Goal: Communication & Community: Answer question/provide support

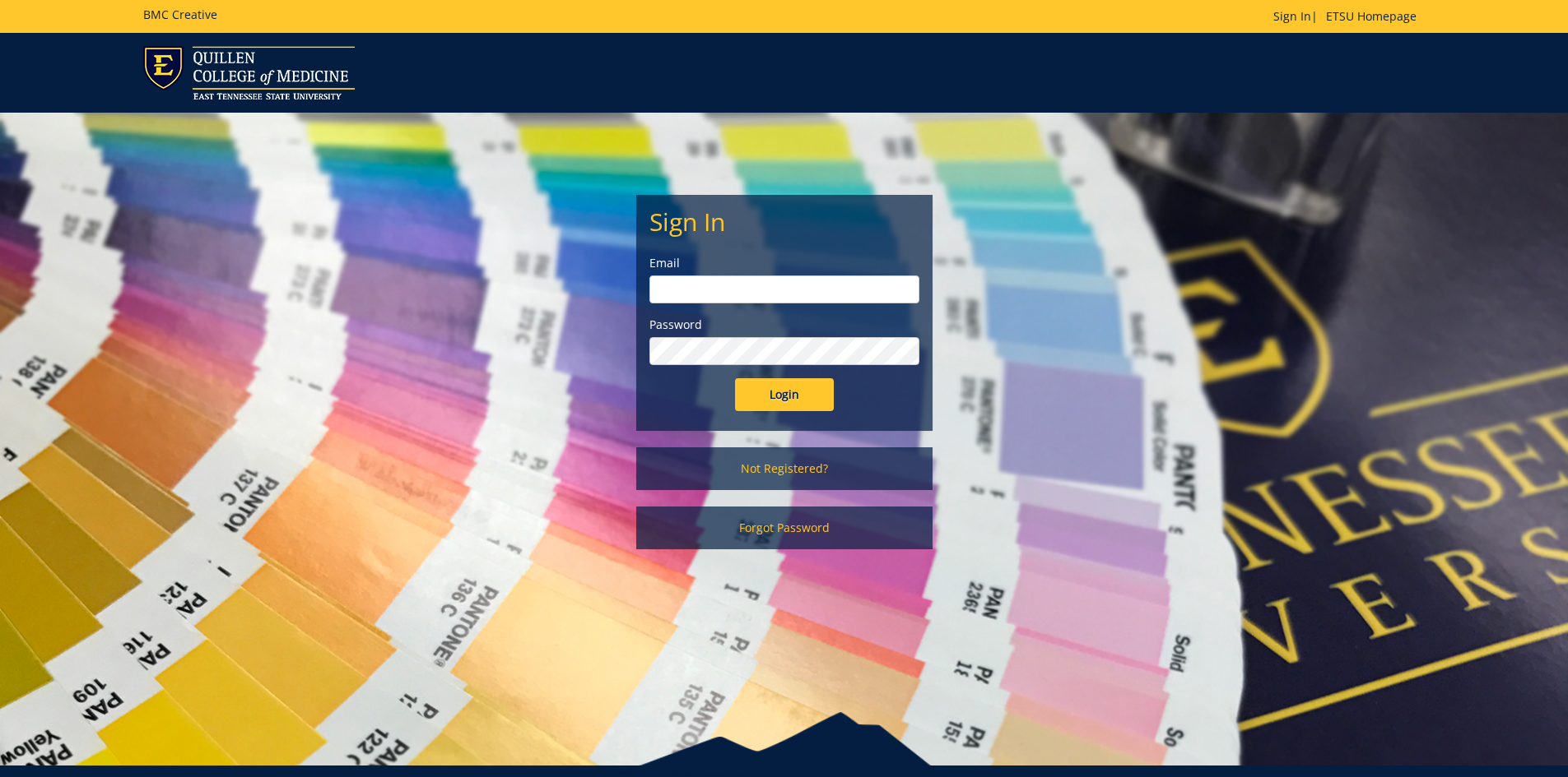
click at [694, 296] on input "email" at bounding box center [784, 289] width 270 height 28
type input "[EMAIL_ADDRESS][DOMAIN_NAME]"
click at [735, 378] on input "Login" at bounding box center [784, 394] width 99 height 33
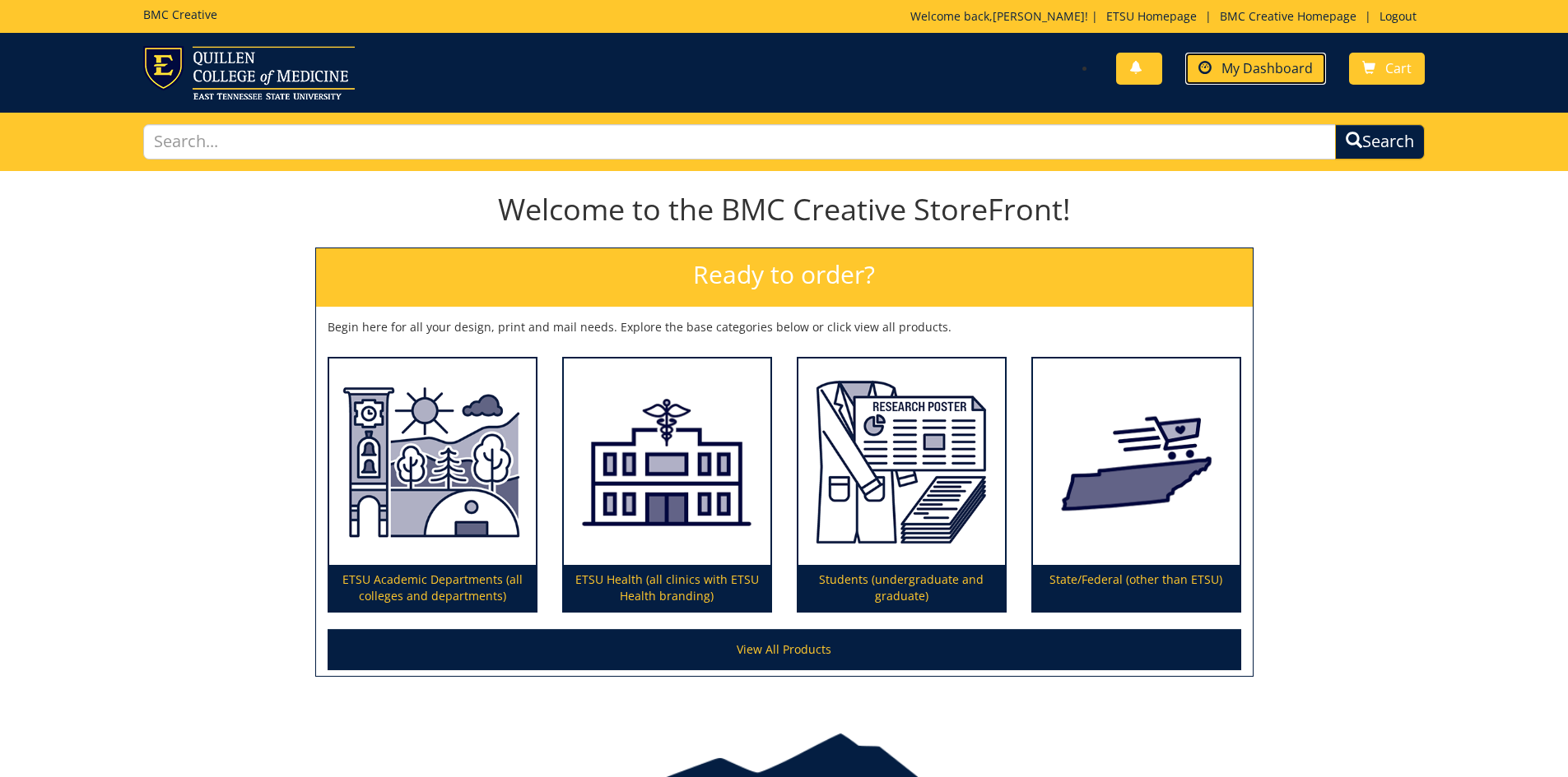
click at [1236, 60] on span "My Dashboard" at bounding box center [1266, 69] width 91 height 18
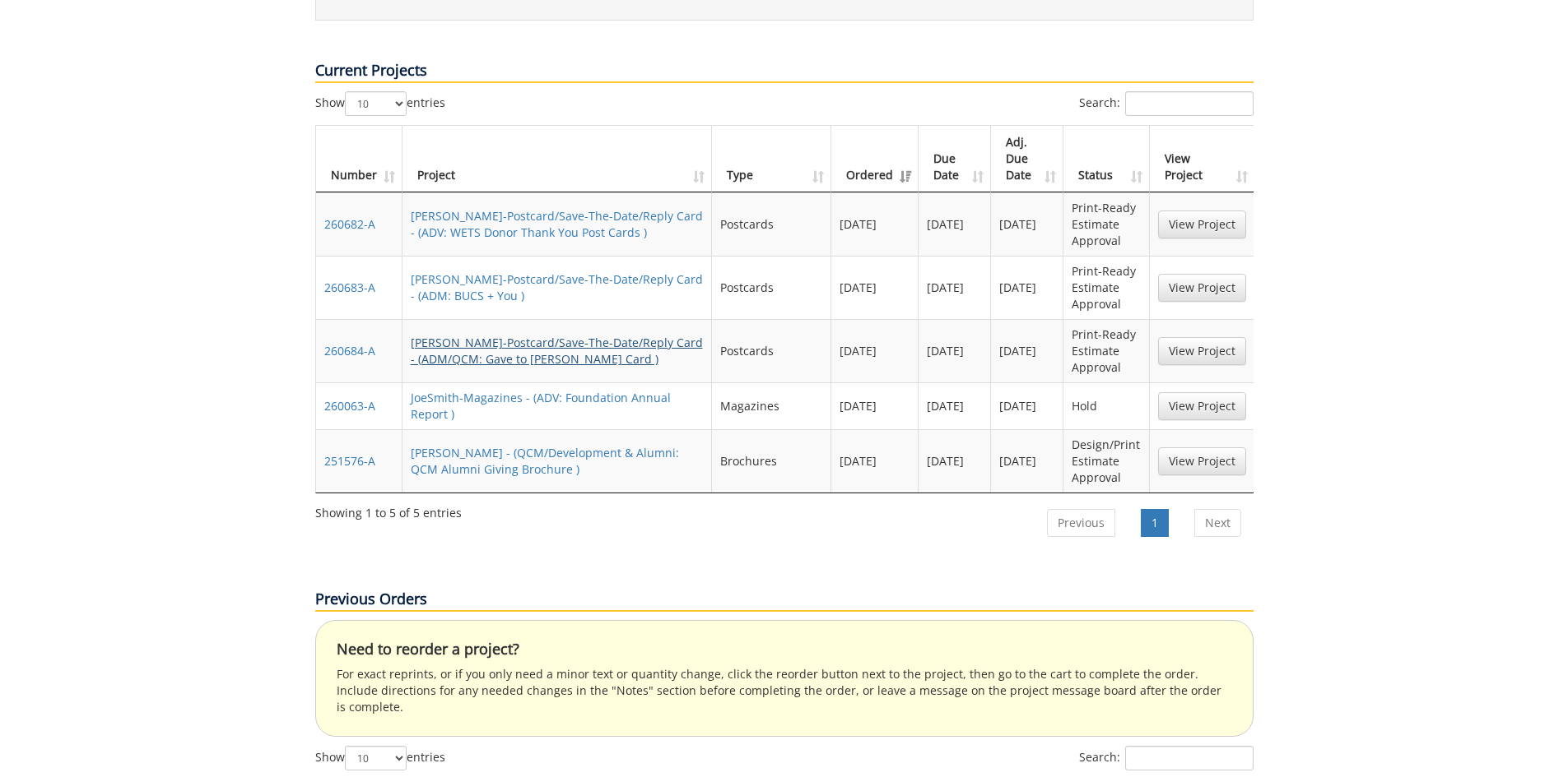
scroll to position [658, 0]
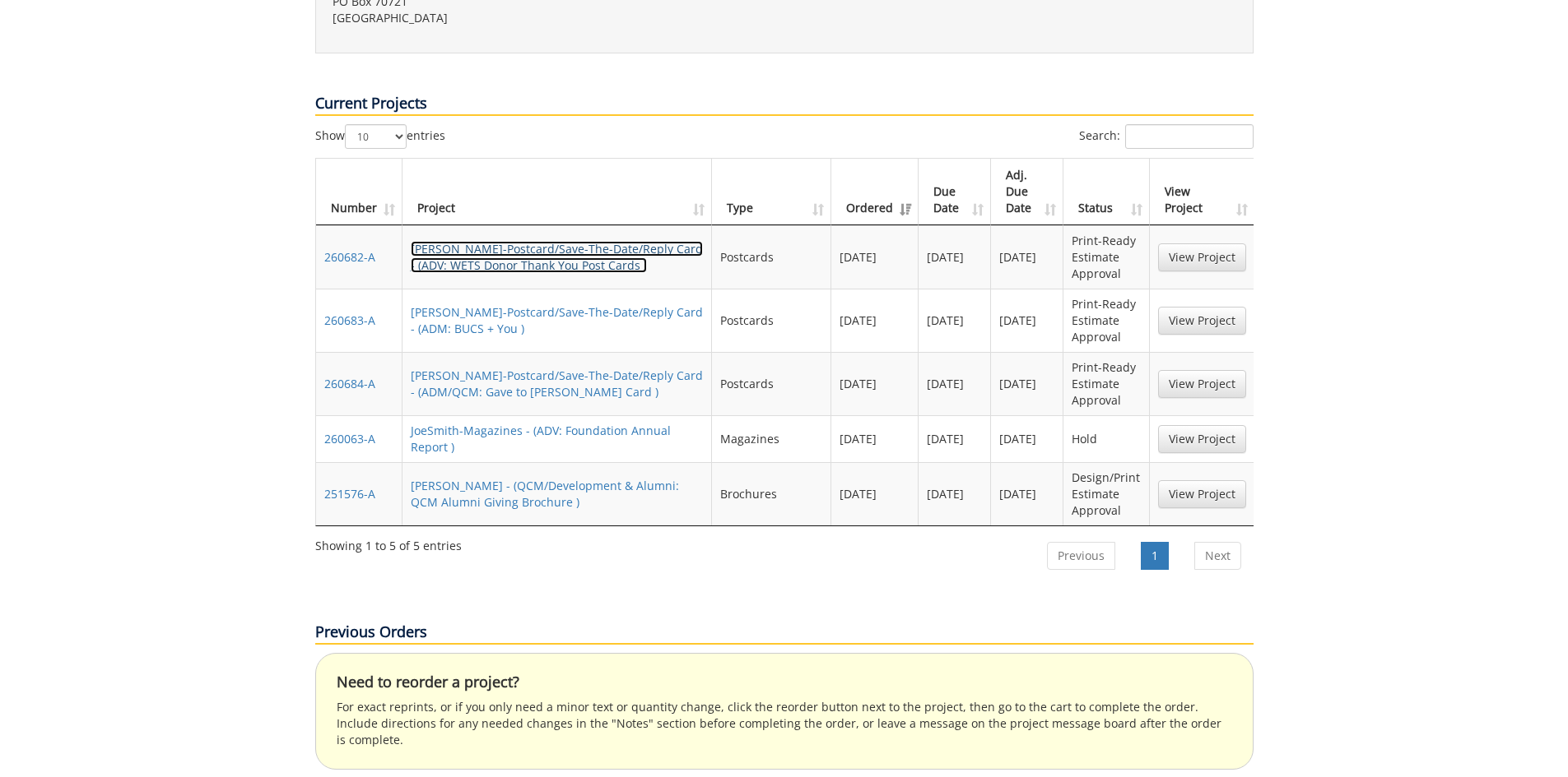
click at [531, 241] on link "JoeSmith-Postcard/Save-The-Date/Reply Card - (ADV: WETS Donor Thank You Post Ca…" at bounding box center [556, 257] width 292 height 32
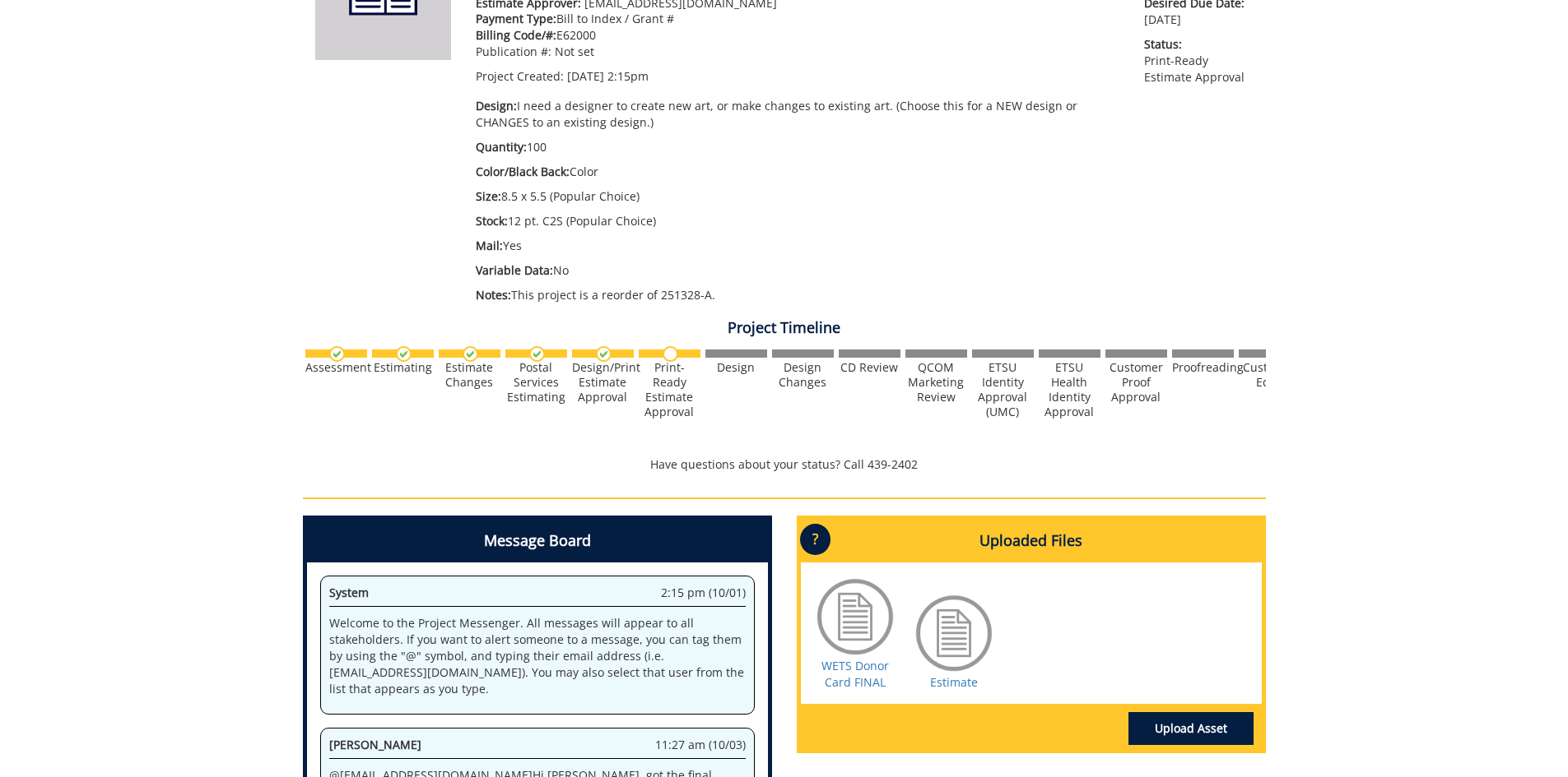
scroll to position [411, 0]
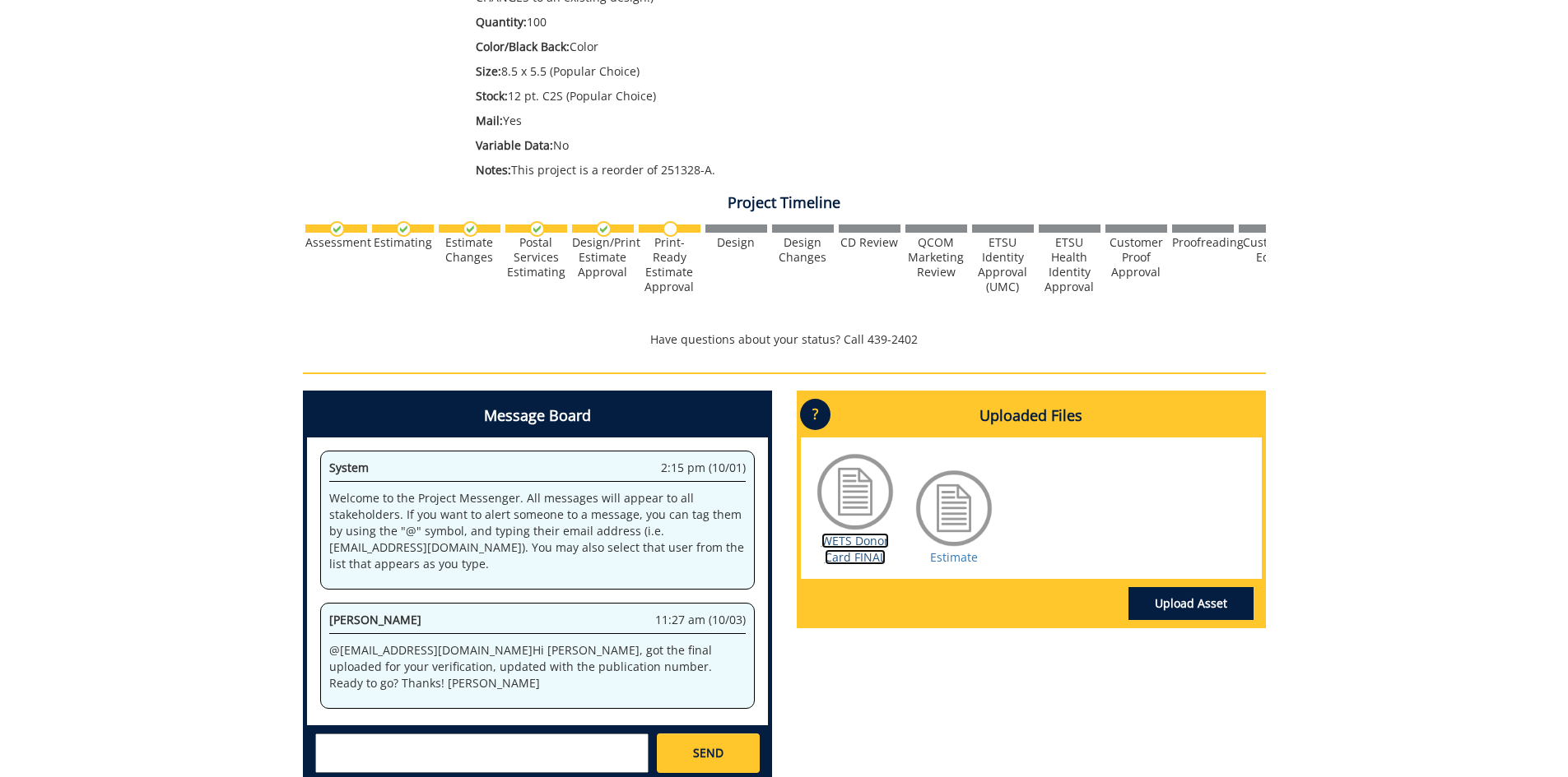
click at [848, 538] on link "WETS Donor Card FINAL" at bounding box center [854, 549] width 68 height 32
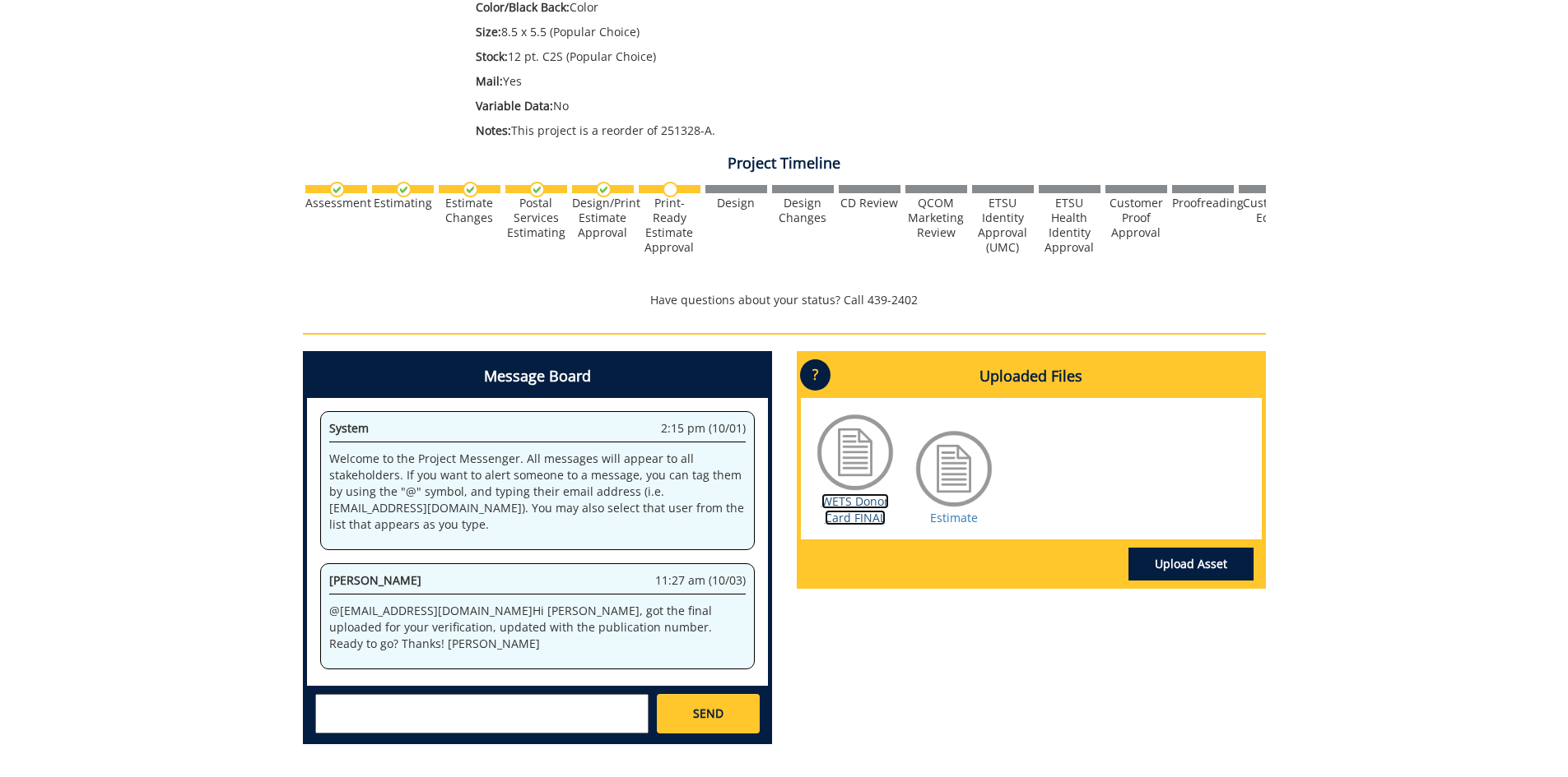
scroll to position [493, 0]
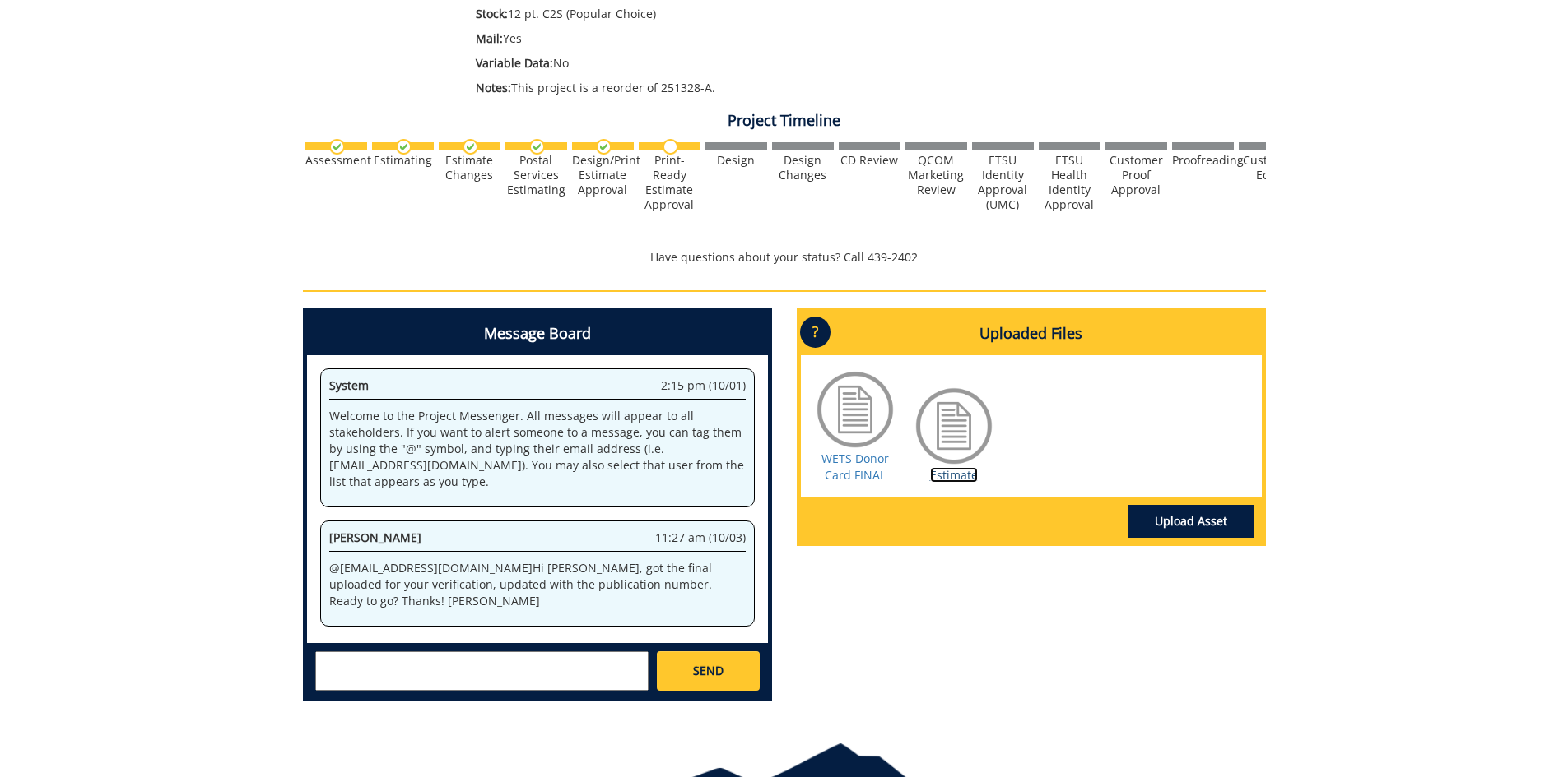
click at [942, 471] on link "Estimate" at bounding box center [953, 475] width 48 height 16
click at [454, 641] on div "Message Board System 2:15 pm (10/01) Welcome to the Project Messenger. All mess…" at bounding box center [537, 505] width 461 height 385
click at [443, 659] on textarea at bounding box center [482, 671] width 333 height 39
click at [423, 662] on textarea at bounding box center [482, 671] width 333 height 39
drag, startPoint x: 335, startPoint y: 667, endPoint x: 340, endPoint y: 658, distance: 10.3
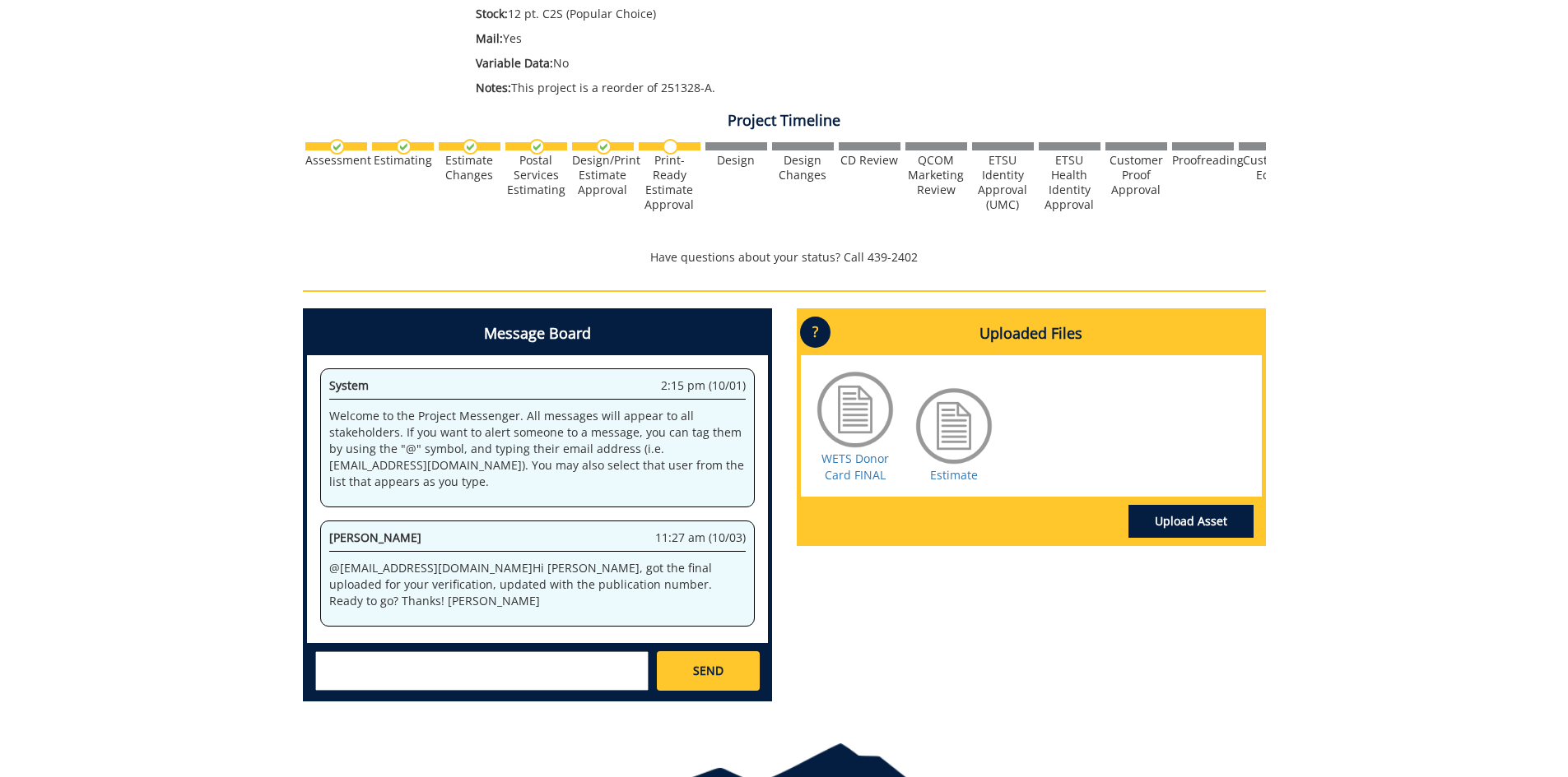
click at [338, 663] on textarea at bounding box center [482, 671] width 333 height 39
drag, startPoint x: 488, startPoint y: 678, endPoint x: 267, endPoint y: 635, distance: 225.1
click at [268, 635] on div "260682-A JoeSmith-Postcard/Save-The-Date/Reply Card [ADV: WETS Donor Thank You …" at bounding box center [784, 197] width 1568 height 1038
type textarea "@fair@mail.etsu.edu @conleyga@etsu.edu Approved. There is not an APPROVE ESTIMA…"
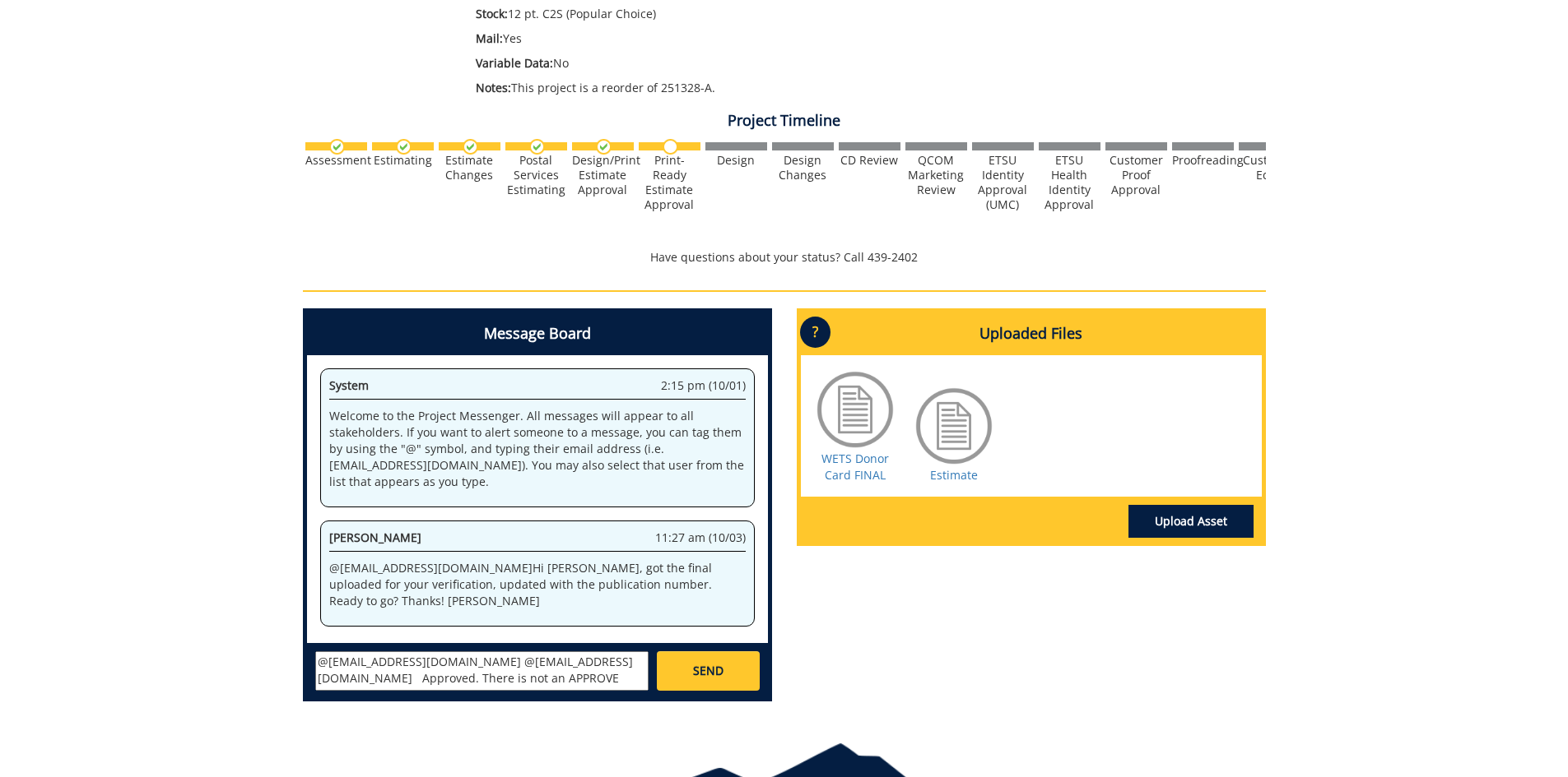
click at [560, 615] on div "System 2:15 pm (10/01) Welcome to the Project Messenger. All messages will appe…" at bounding box center [537, 499] width 461 height 288
click at [726, 625] on div "System 2:15 pm (10/01) Welcome to the Project Messenger. All messages will appe…" at bounding box center [537, 499] width 461 height 288
click at [744, 678] on link "SEND" at bounding box center [708, 671] width 102 height 39
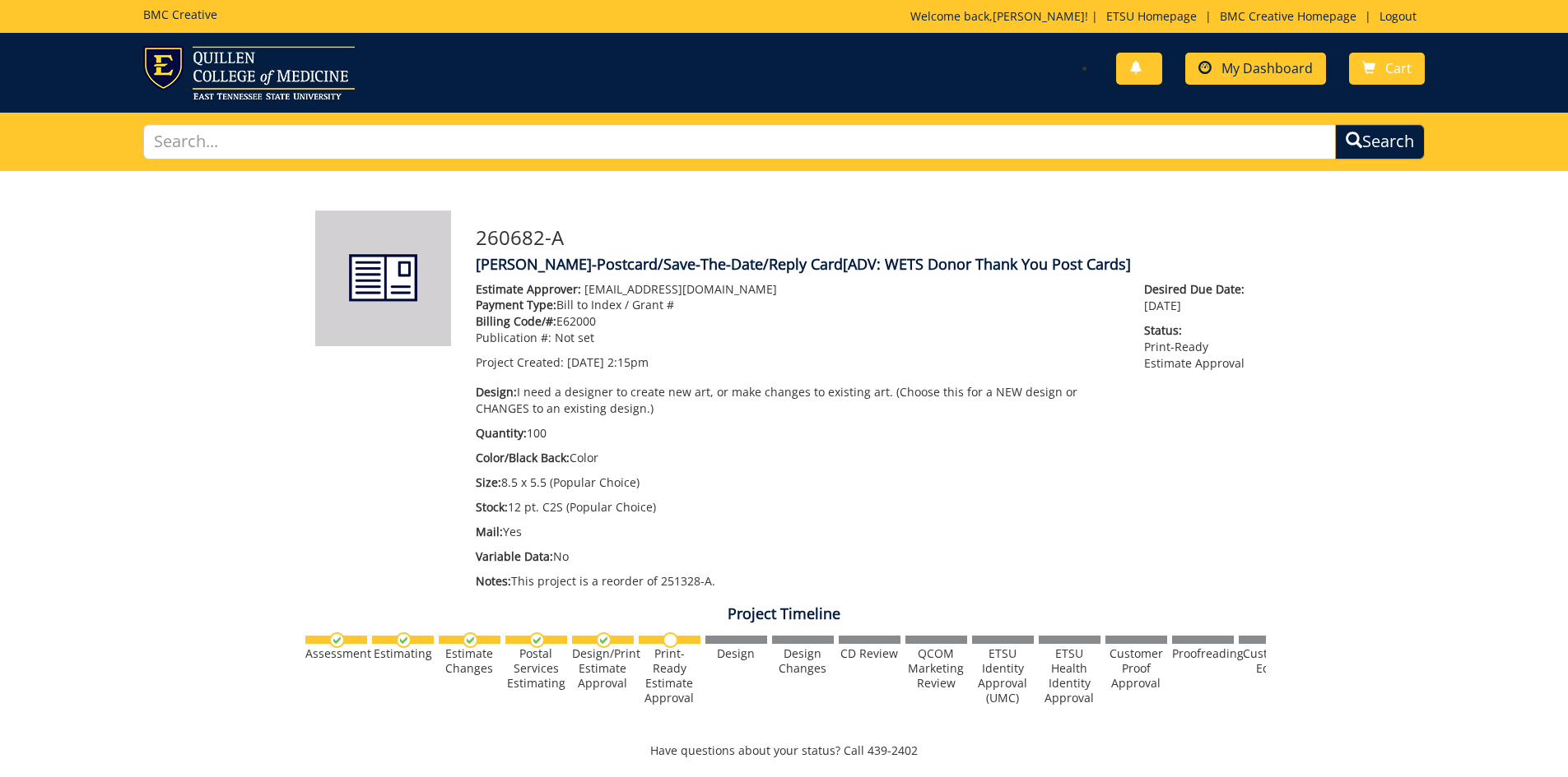
drag, startPoint x: 1333, startPoint y: 92, endPoint x: 1324, endPoint y: 84, distance: 12.0
click at [1329, 88] on div "You have no new notifications My Dashboard Cart" at bounding box center [1110, 69] width 653 height 47
click at [1296, 70] on span "My Dashboard" at bounding box center [1266, 69] width 91 height 18
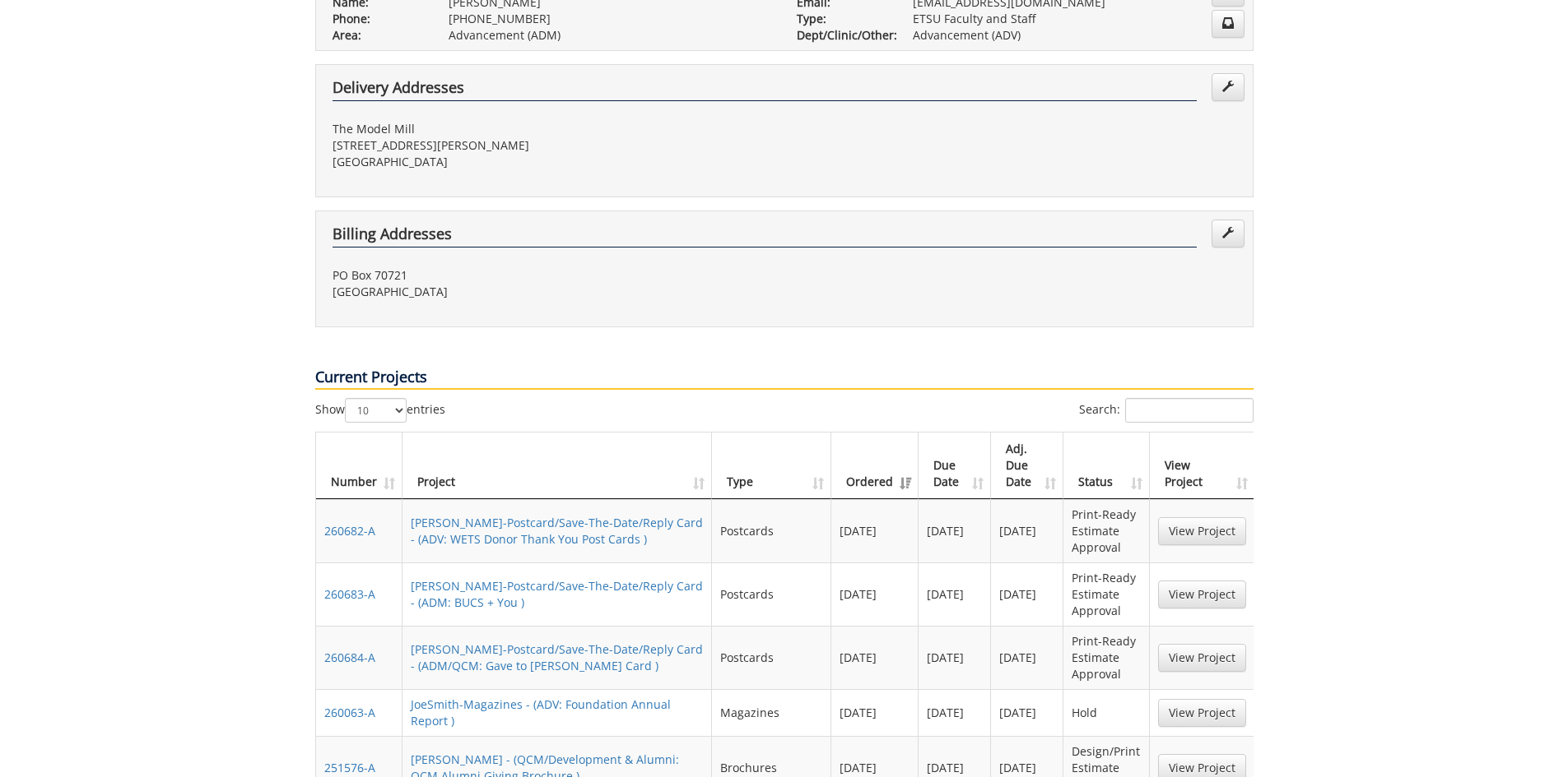
scroll to position [658, 0]
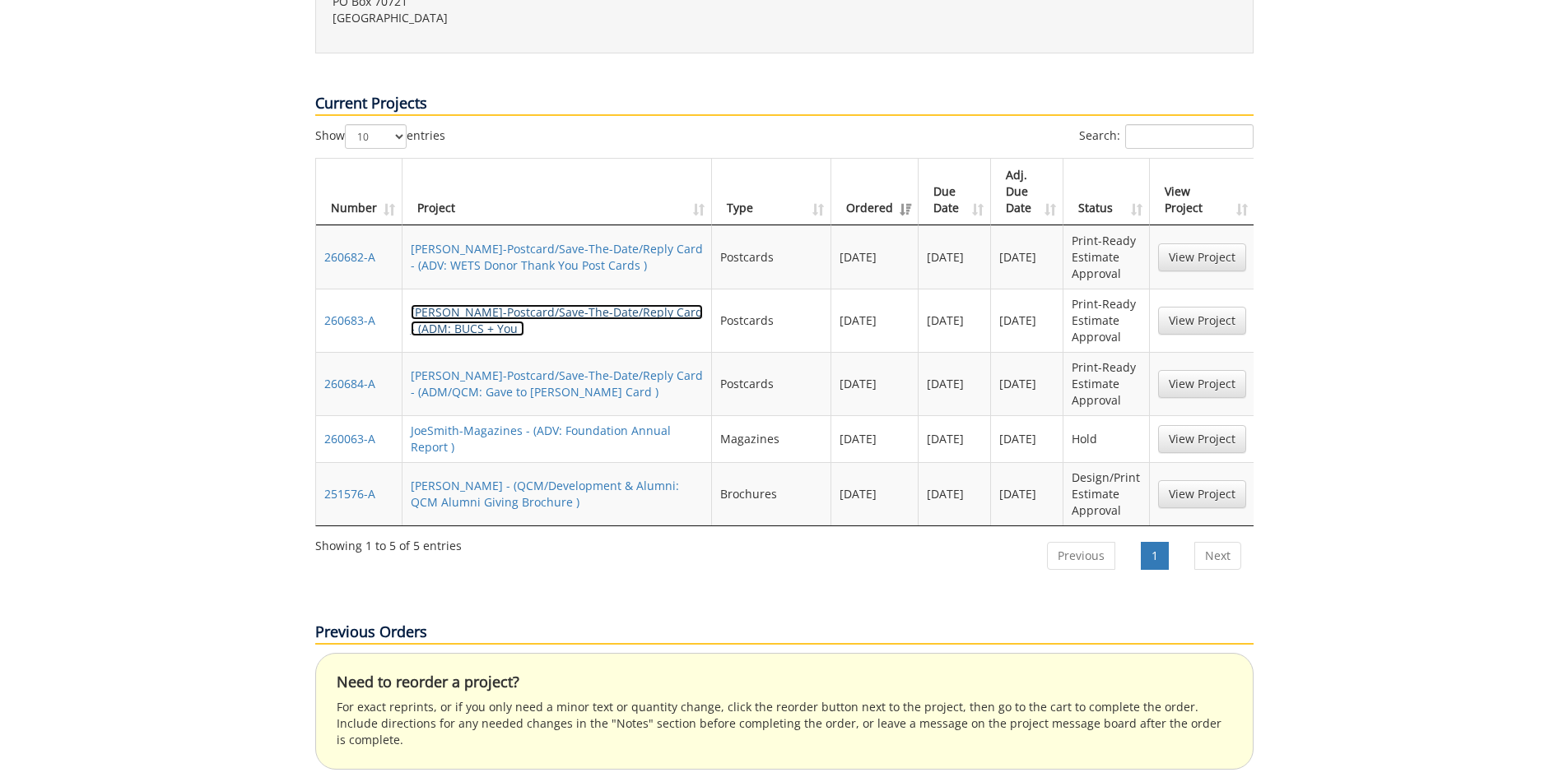
click at [554, 305] on link "[PERSON_NAME]-Postcard/Save-The-Date/Reply Card - (ADM: BUCS + You )" at bounding box center [556, 321] width 292 height 32
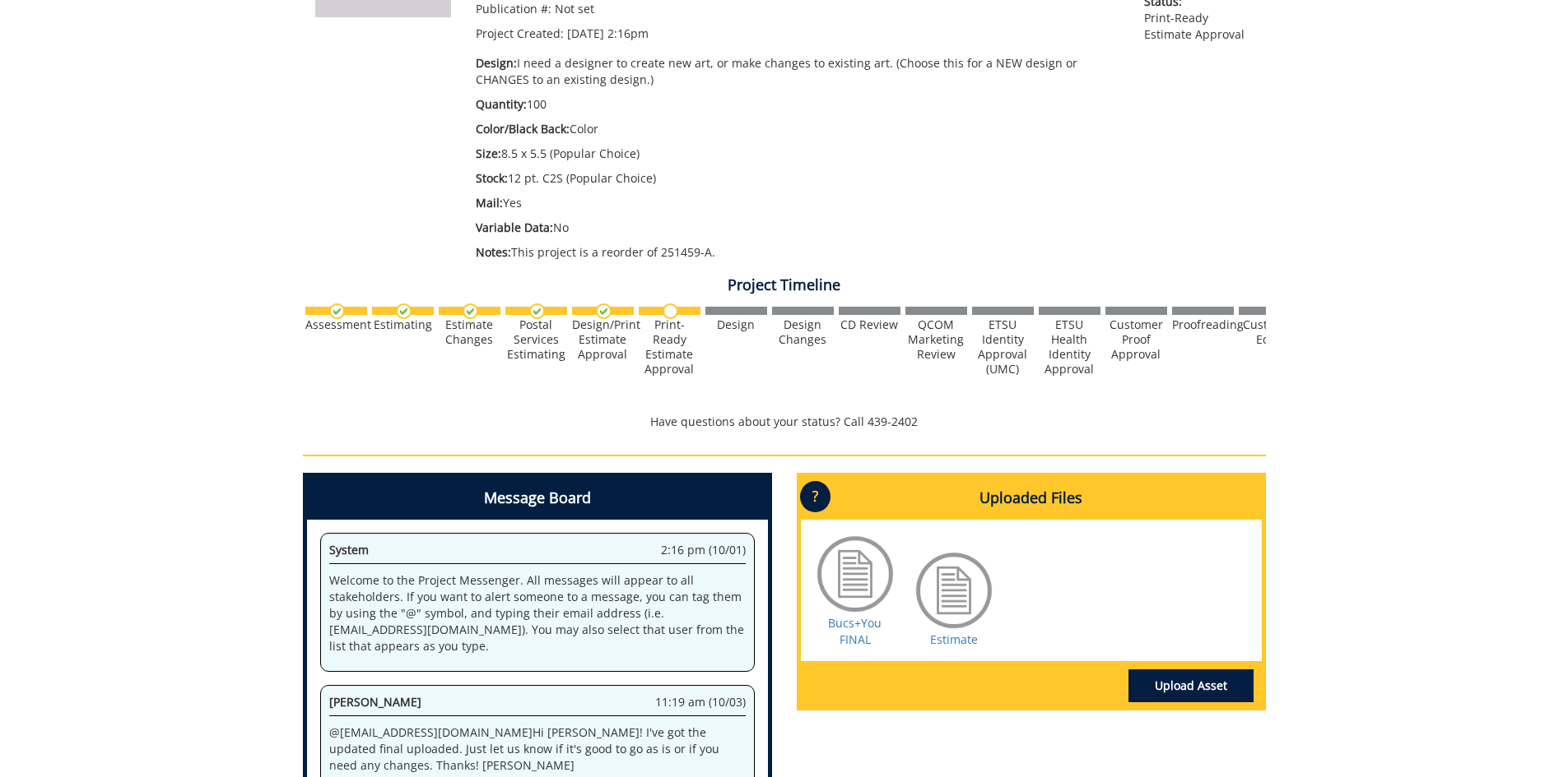
scroll to position [493, 0]
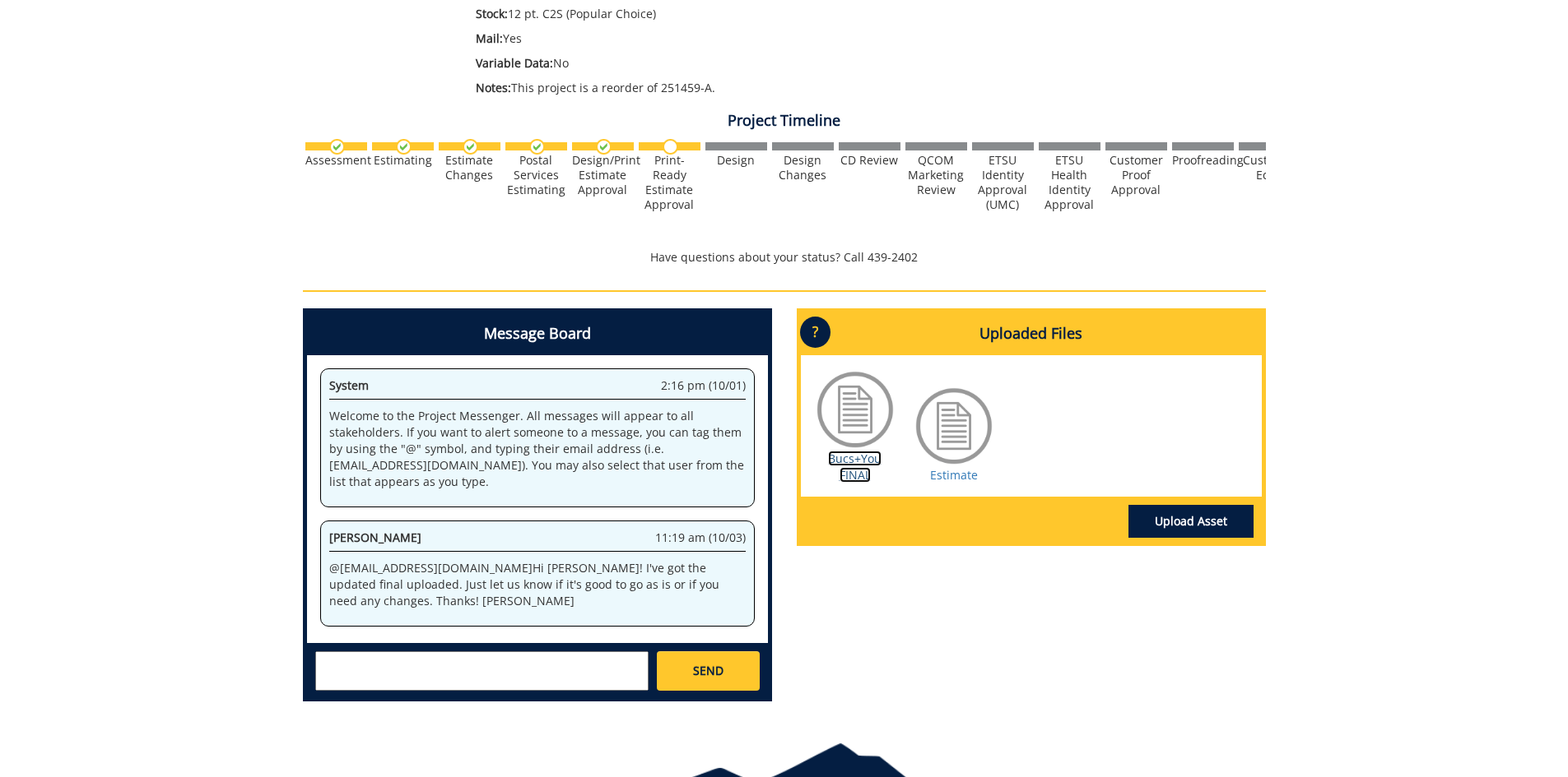
click at [844, 462] on link "Bucs+You FINAL" at bounding box center [854, 466] width 54 height 32
click at [433, 657] on textarea at bounding box center [482, 671] width 333 height 39
paste textarea "@[EMAIL_ADDRESS][DOMAIN_NAME] @[EMAIL_ADDRESS][DOMAIN_NAME] Approved. There is …"
type textarea "@fair@mail.etsu.edu @conleyga@etsu.edu Approved. There is not an APPROVE ESTIMA…"
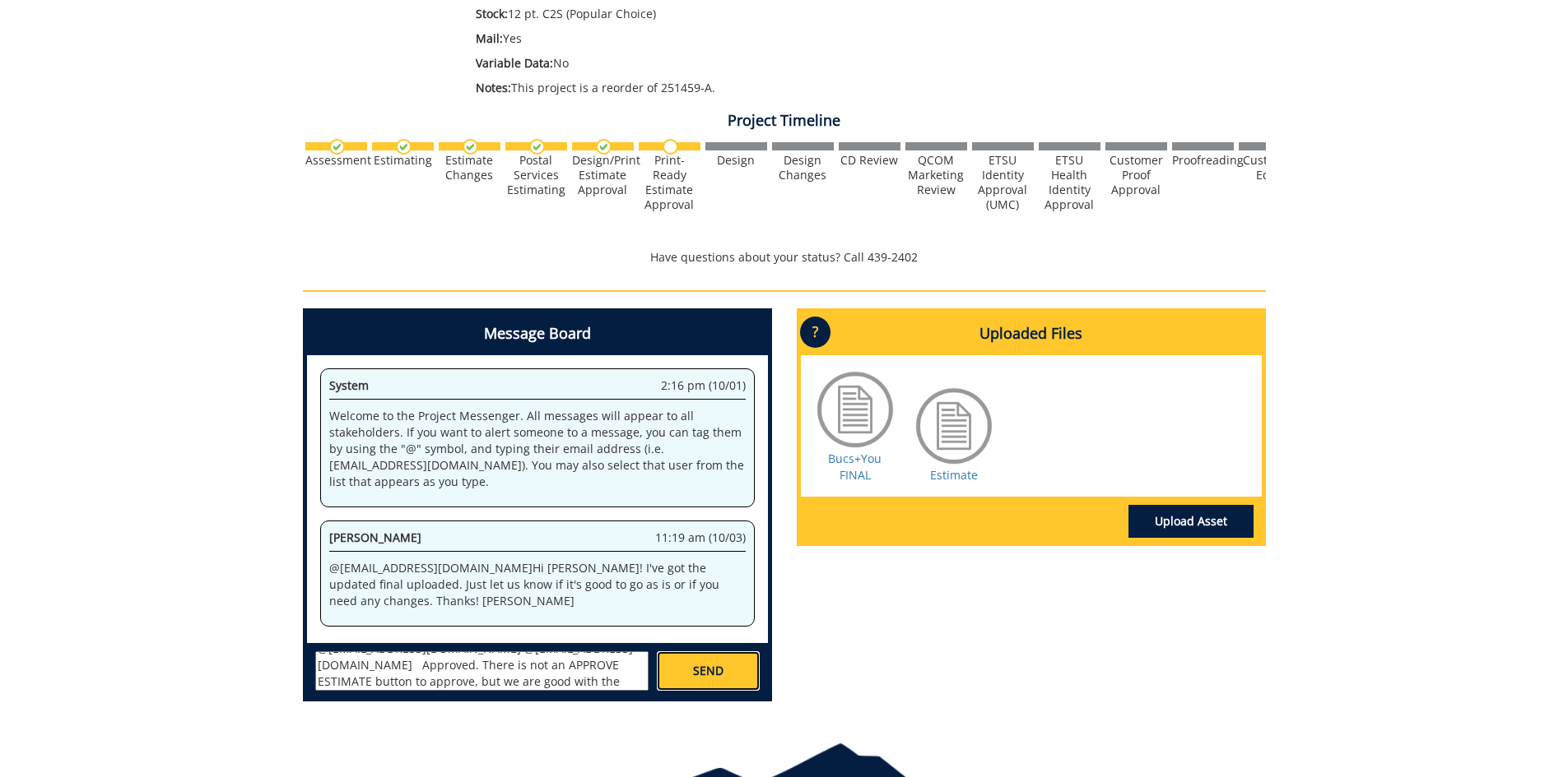
click at [724, 669] on link "SEND" at bounding box center [708, 671] width 102 height 39
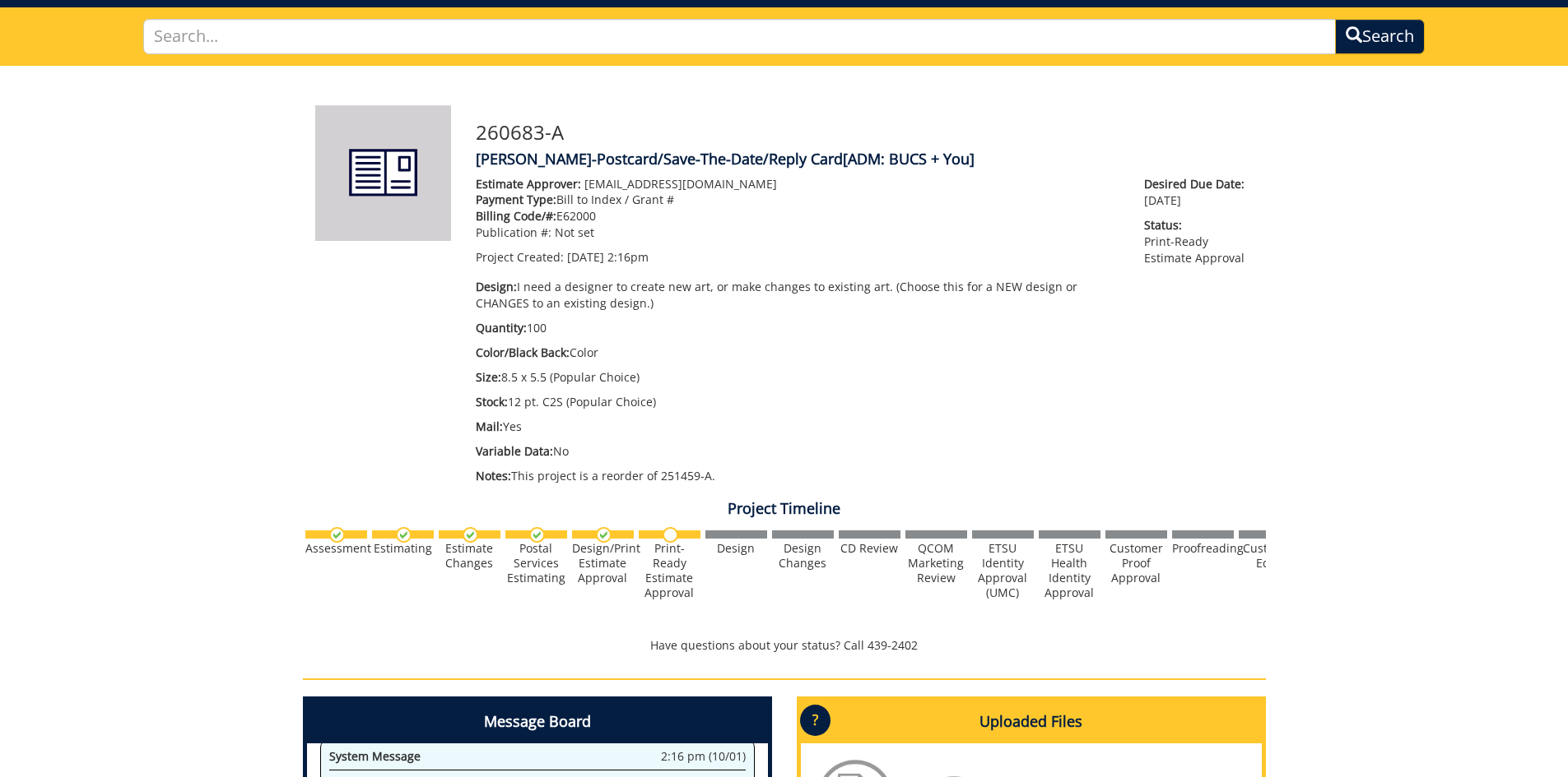
scroll to position [0, 0]
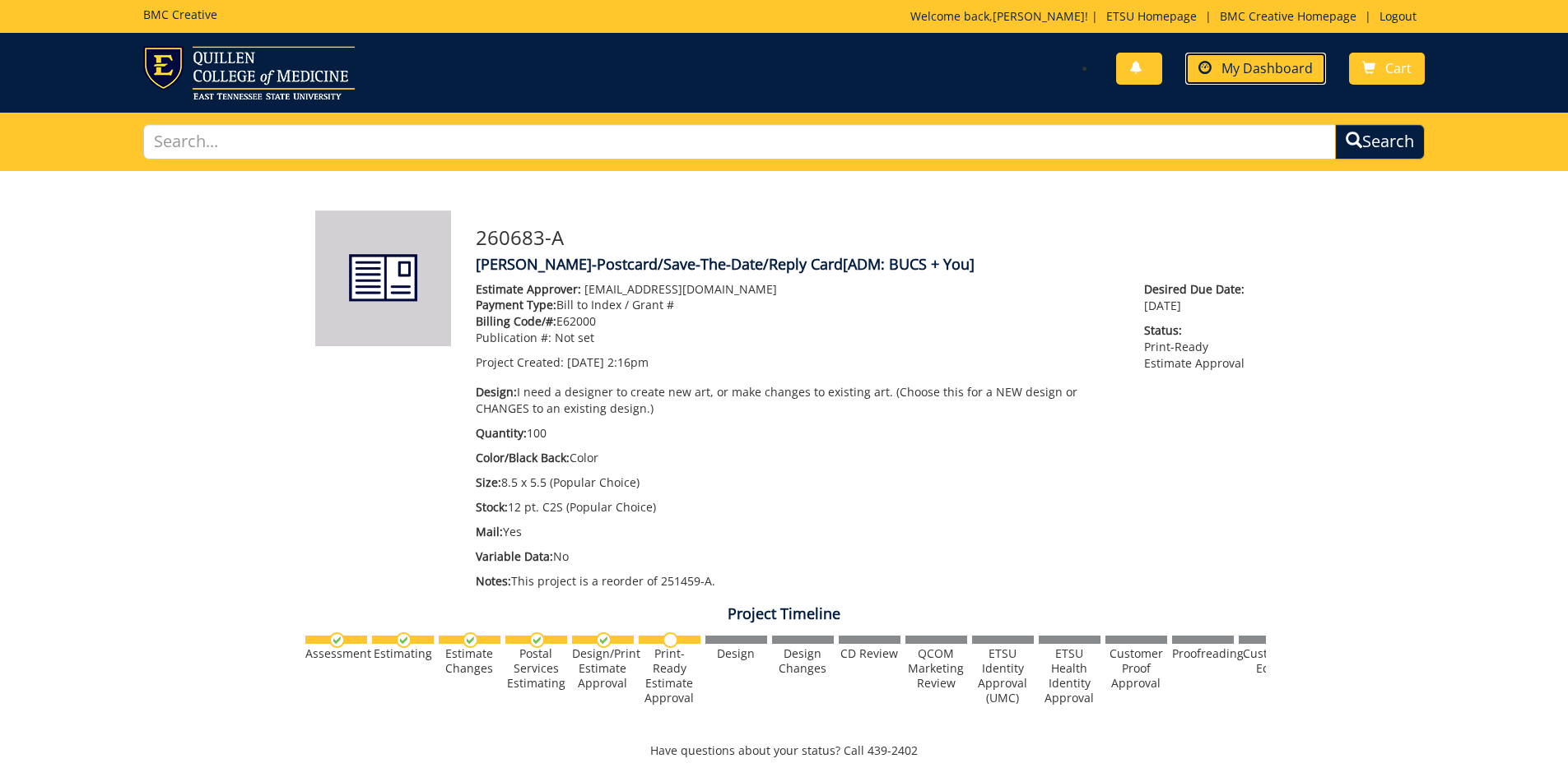
click at [1299, 61] on span "My Dashboard" at bounding box center [1266, 69] width 91 height 18
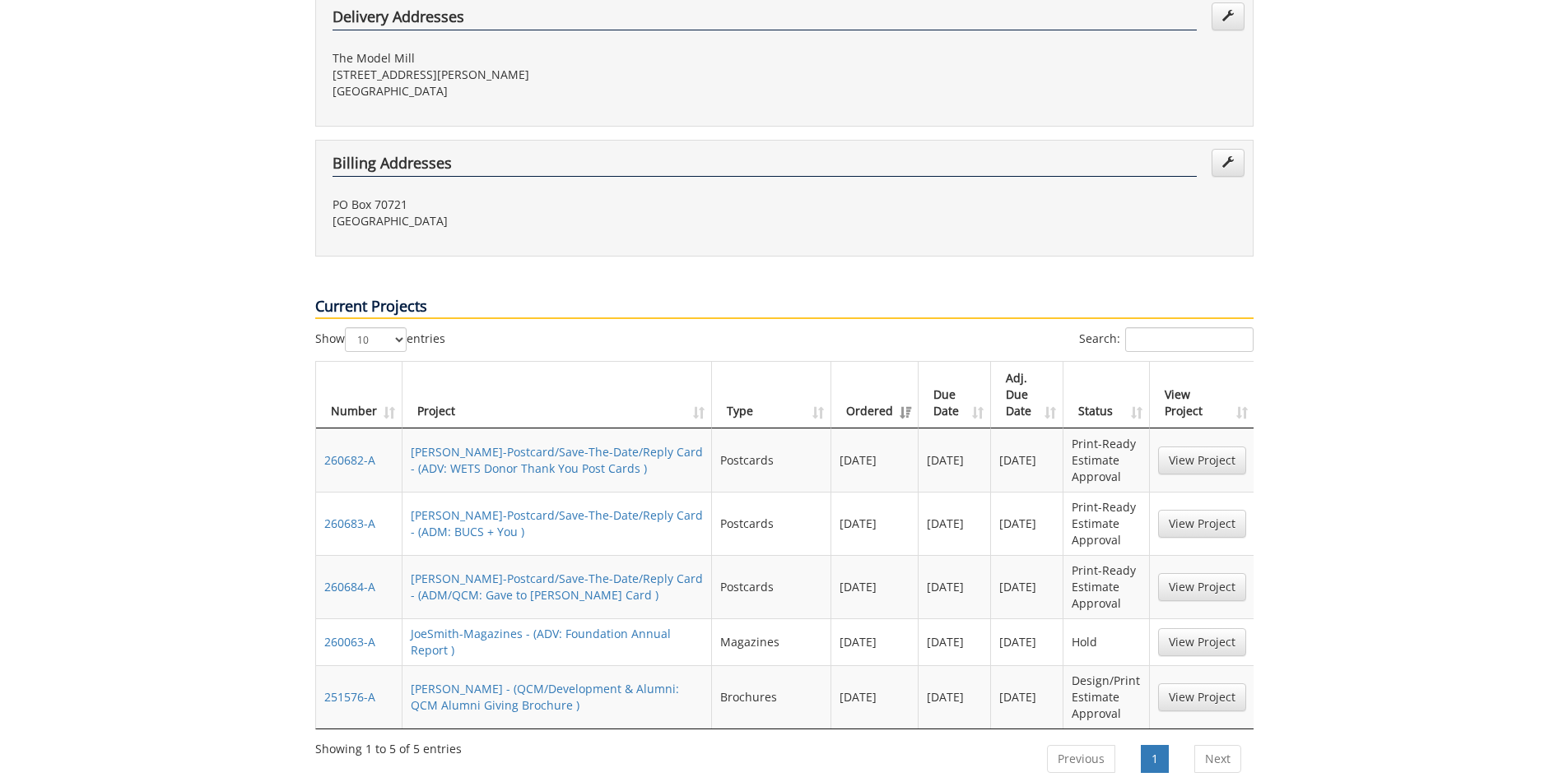
scroll to position [493, 0]
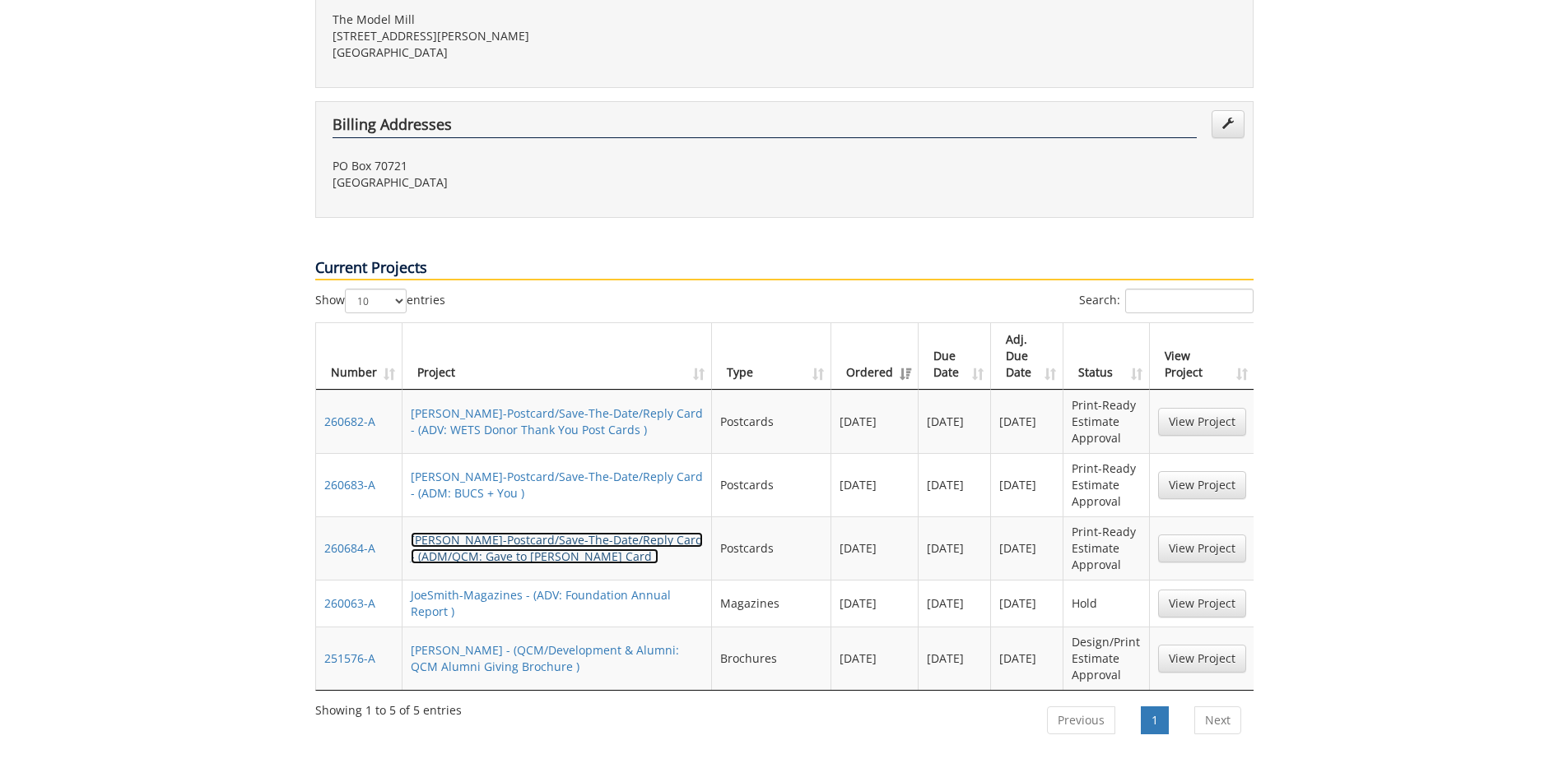
click at [544, 533] on link "[PERSON_NAME]-Postcard/Save-The-Date/Reply Card - (ADM/QCM: Gave to [PERSON_NAM…" at bounding box center [556, 548] width 292 height 32
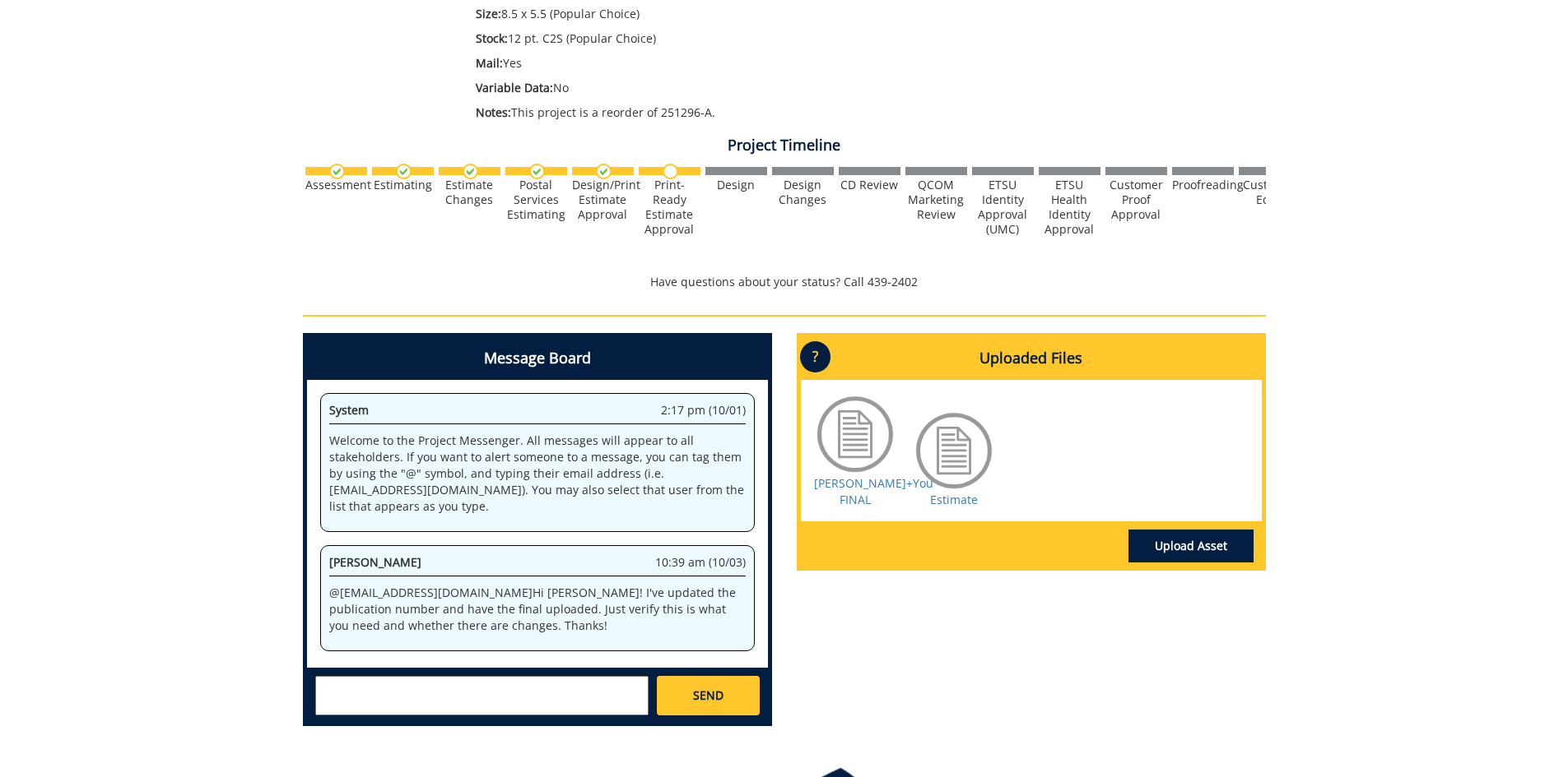
scroll to position [590, 0]
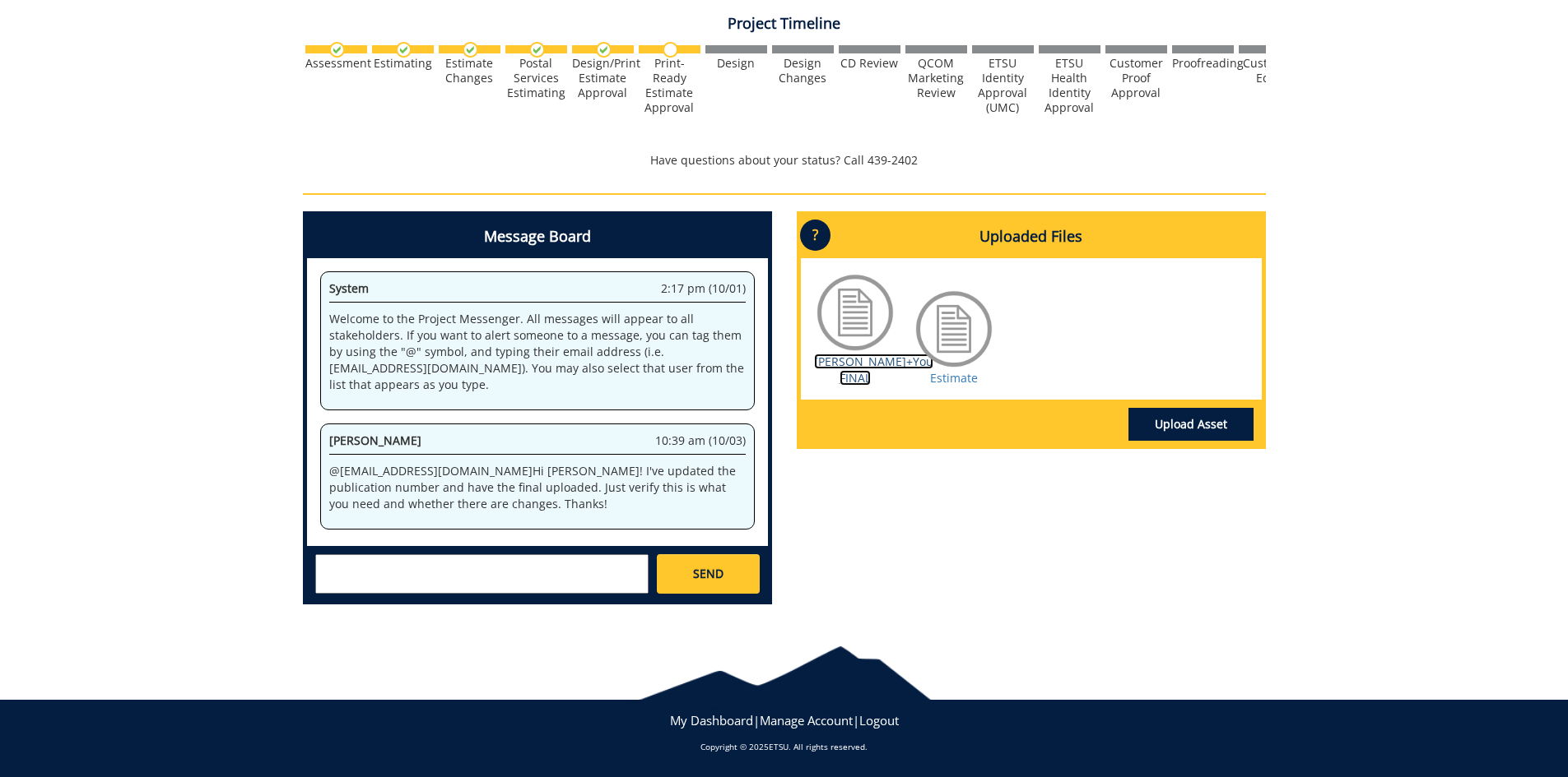
click at [862, 361] on link "Quillen+You FINAL" at bounding box center [874, 369] width 119 height 32
click at [433, 567] on textarea at bounding box center [482, 574] width 333 height 39
paste textarea "@fair@mail.etsu.edu @conleyga@etsu.edu Approved. There is not an APPROVE ESTIMA…"
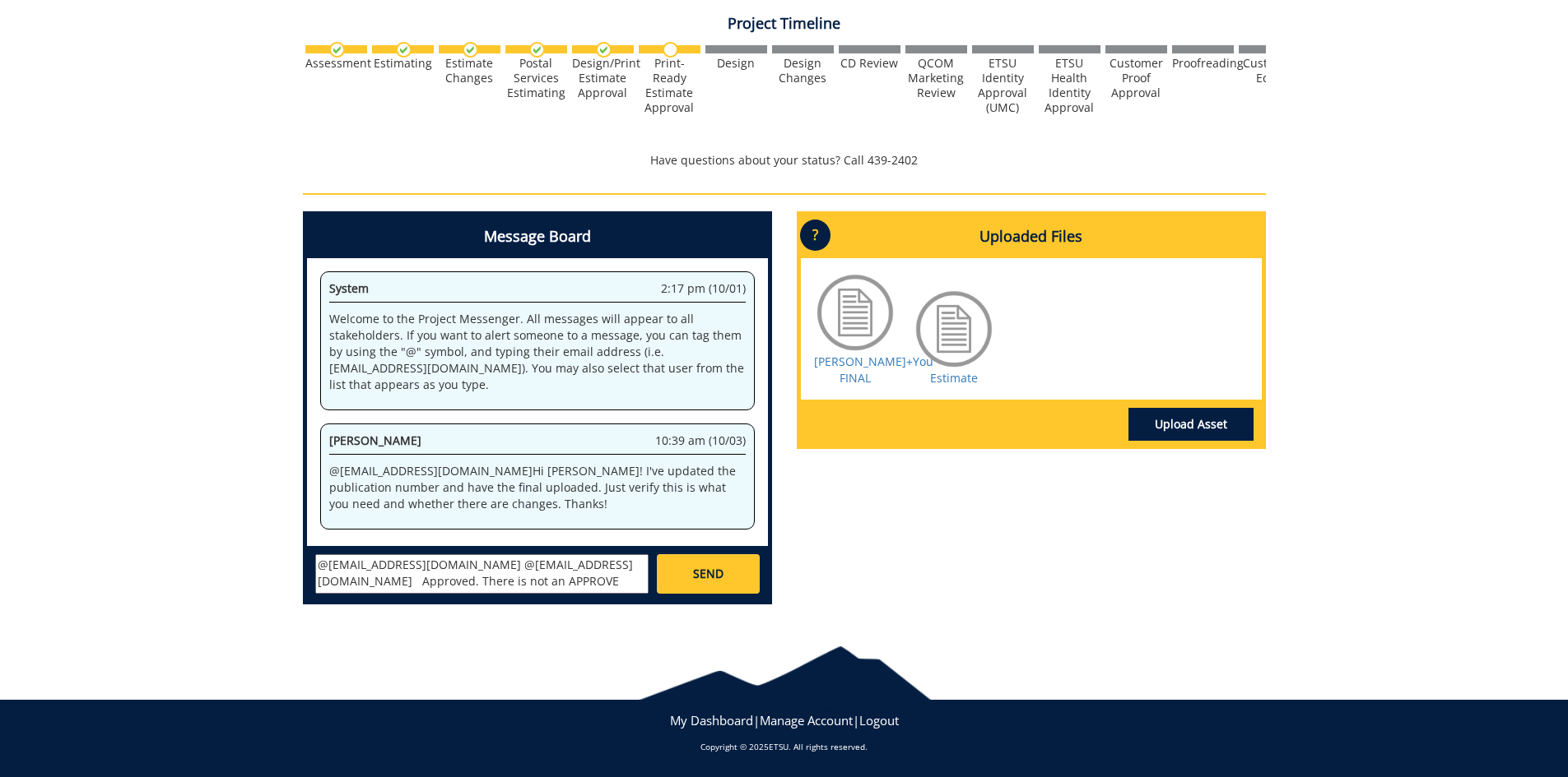
scroll to position [13, 0]
type textarea "@fair@mail.etsu.edu @conleyga@etsu.edu Approved. There is not an APPROVE ESTIMA…"
click at [751, 579] on link "SEND" at bounding box center [708, 574] width 102 height 39
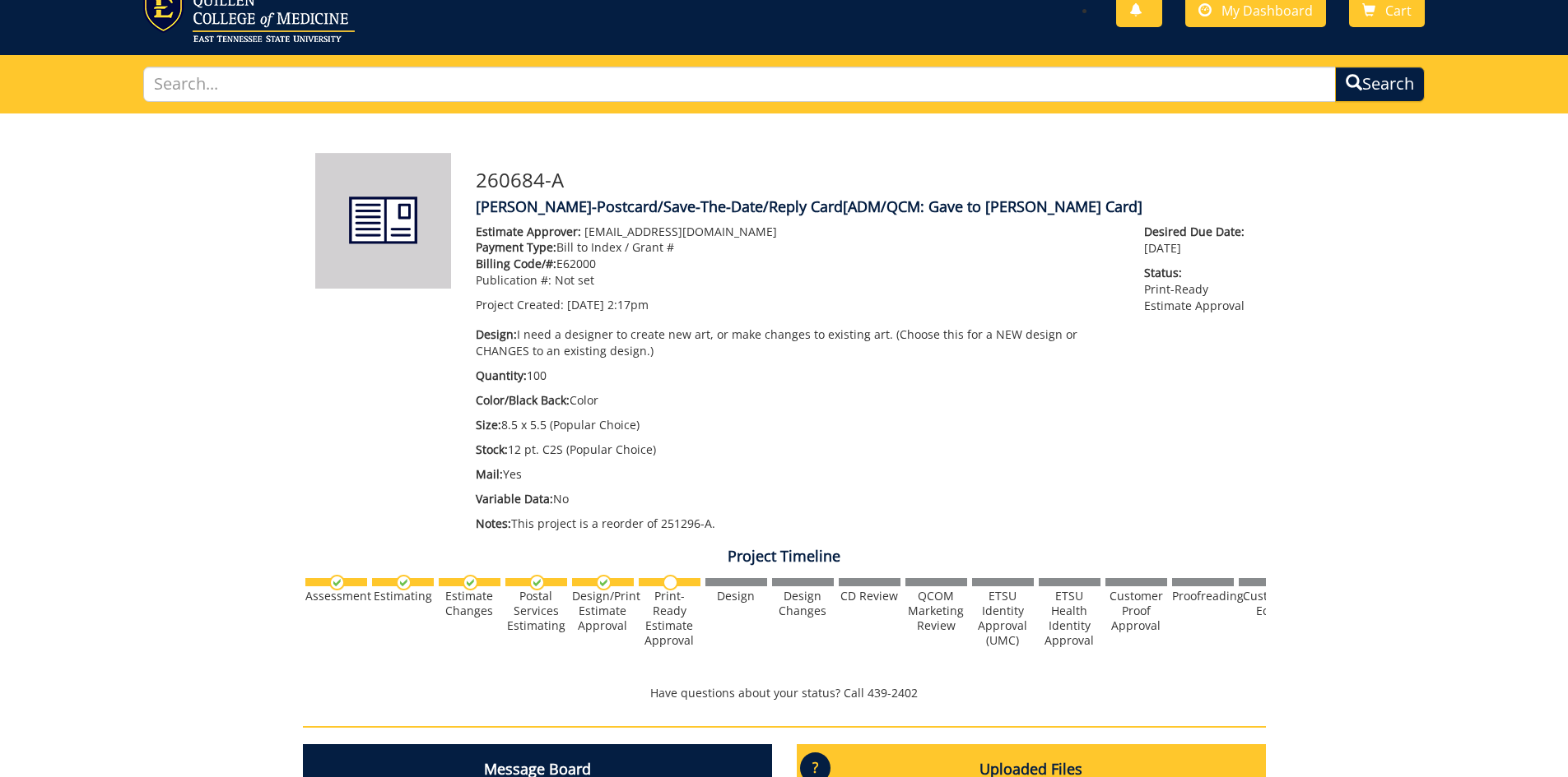
scroll to position [0, 0]
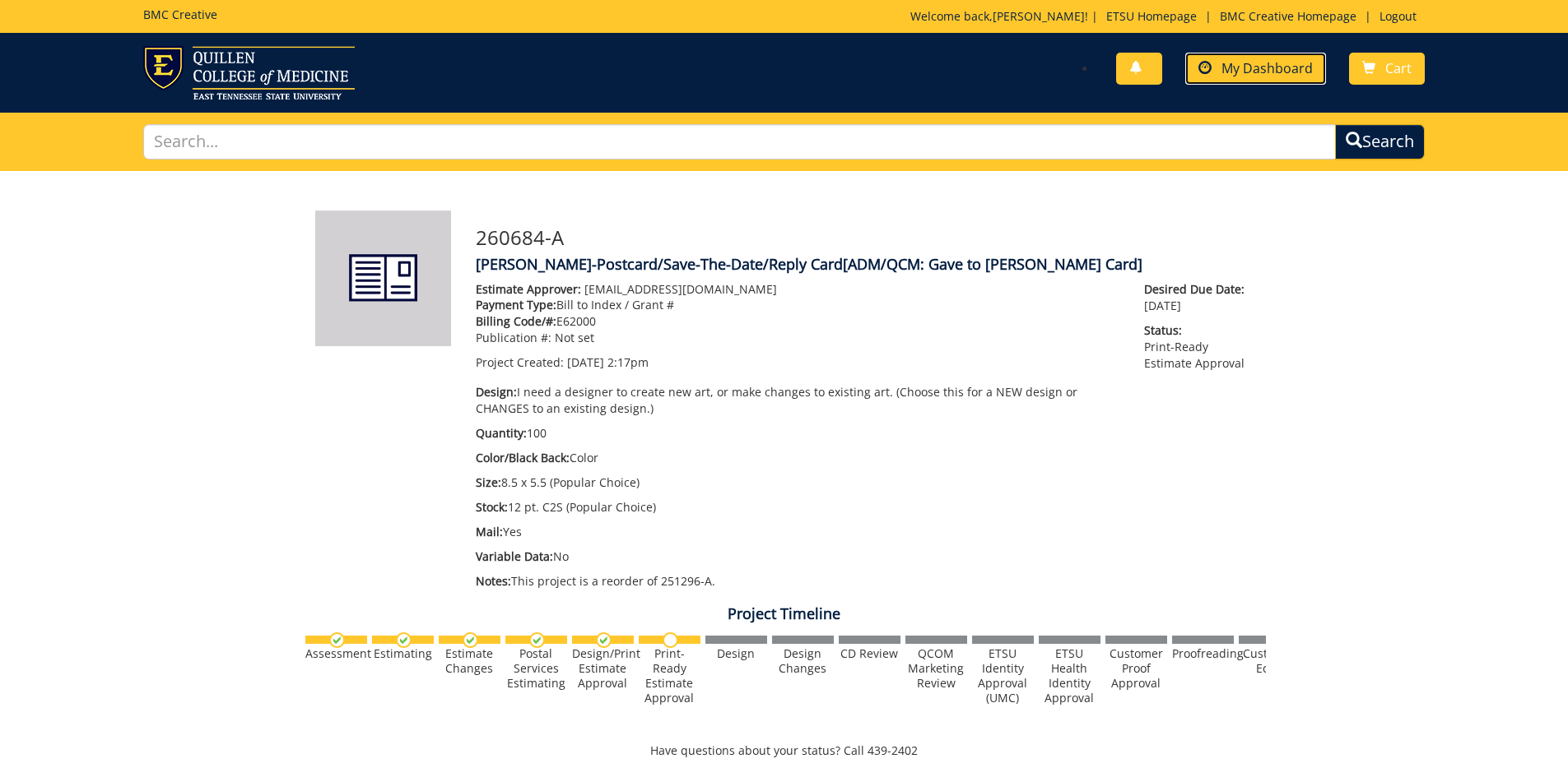
drag, startPoint x: 1247, startPoint y: 56, endPoint x: 1248, endPoint y: 70, distance: 14.0
click at [1247, 57] on link "My Dashboard" at bounding box center [1256, 69] width 141 height 32
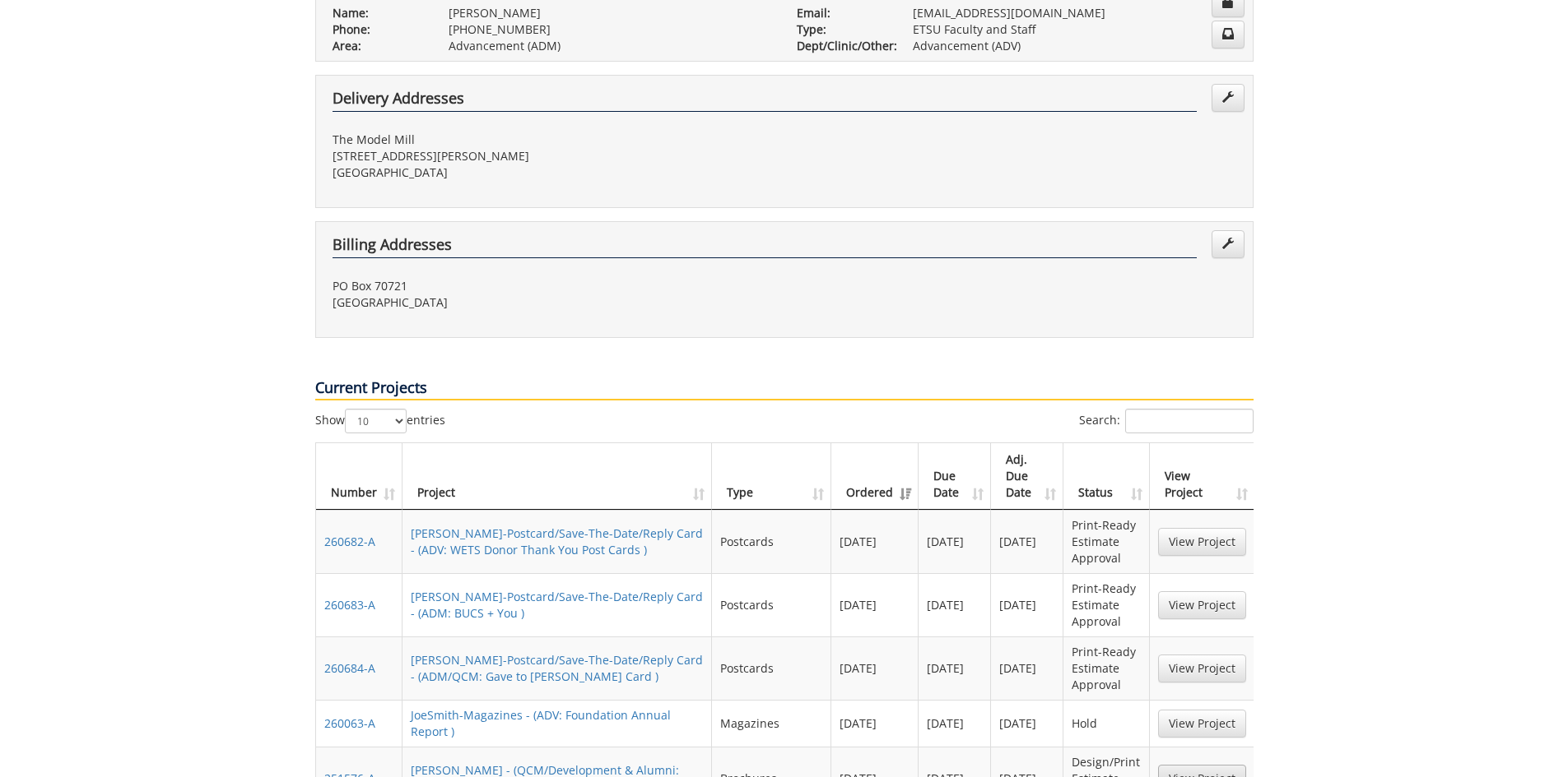
scroll to position [493, 0]
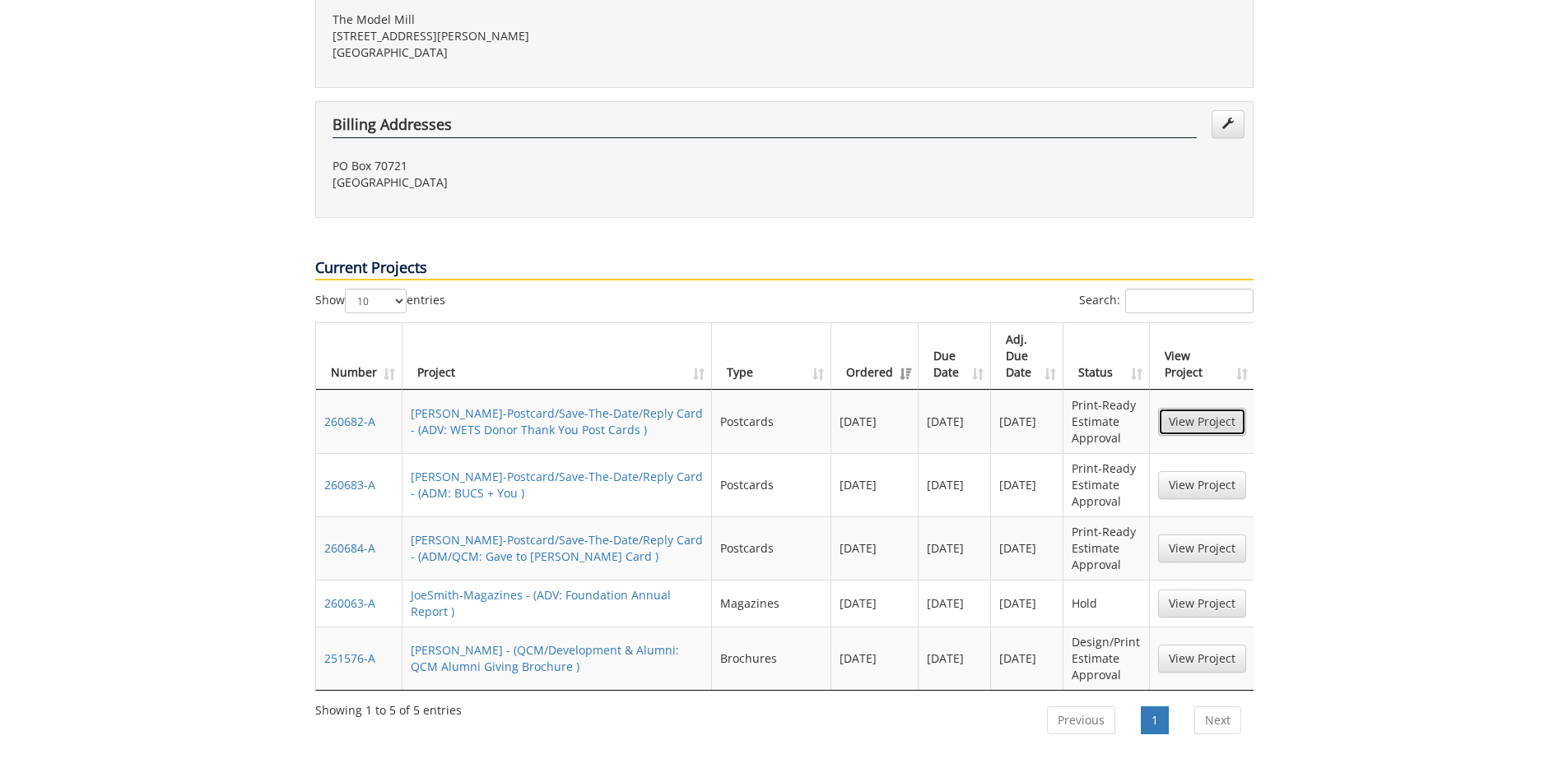
click at [1213, 408] on link "View Project" at bounding box center [1201, 421] width 88 height 28
